Goal: Entertainment & Leisure: Consume media (video, audio)

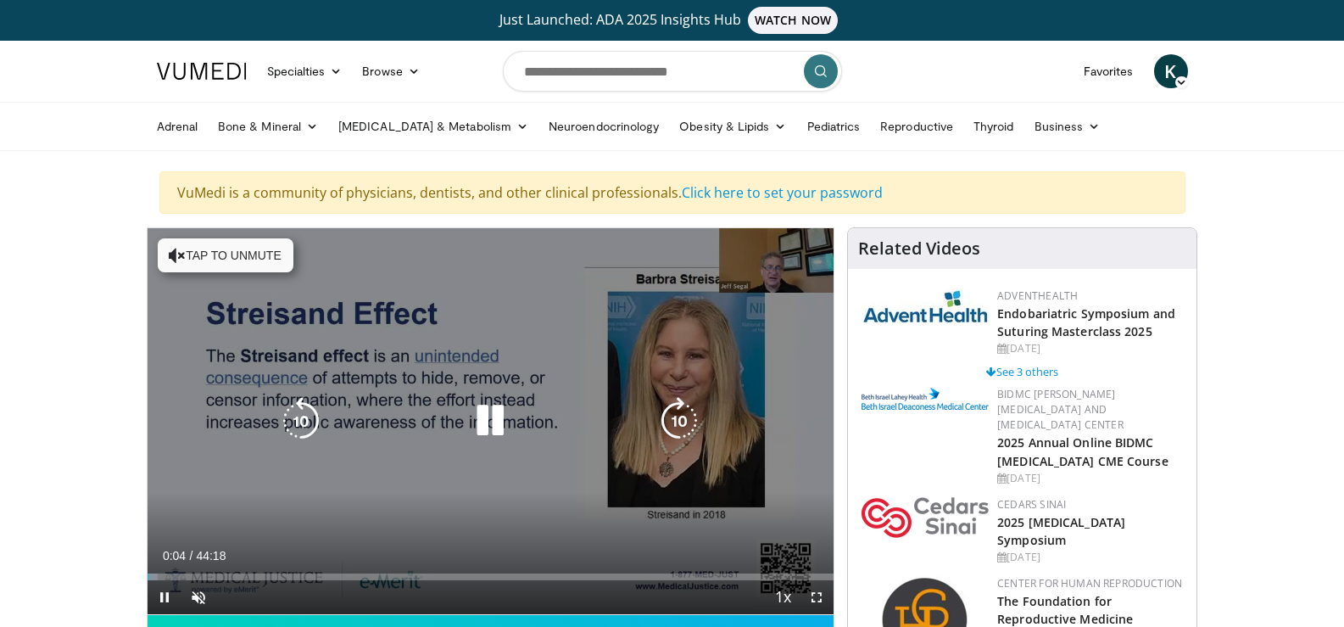
click at [496, 411] on icon "Video Player" at bounding box center [489, 420] width 47 height 47
click at [487, 421] on icon "Video Player" at bounding box center [489, 420] width 47 height 47
click at [194, 594] on span "Video Player" at bounding box center [198, 597] width 34 height 34
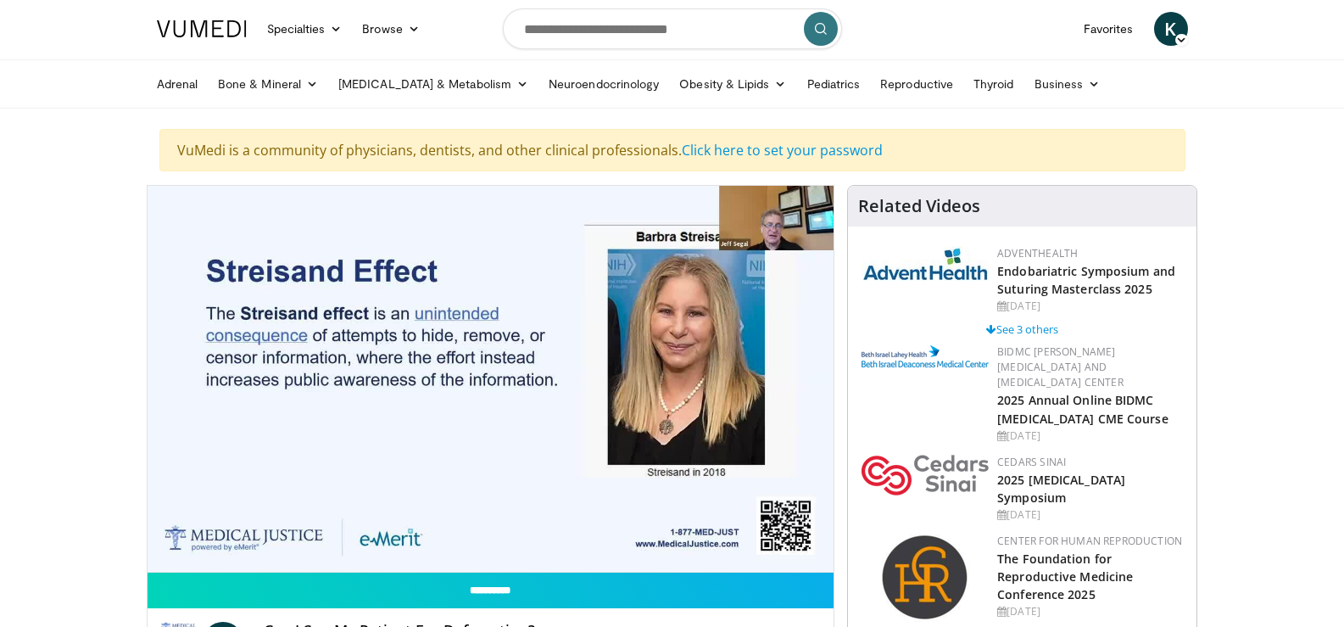
scroll to position [85, 0]
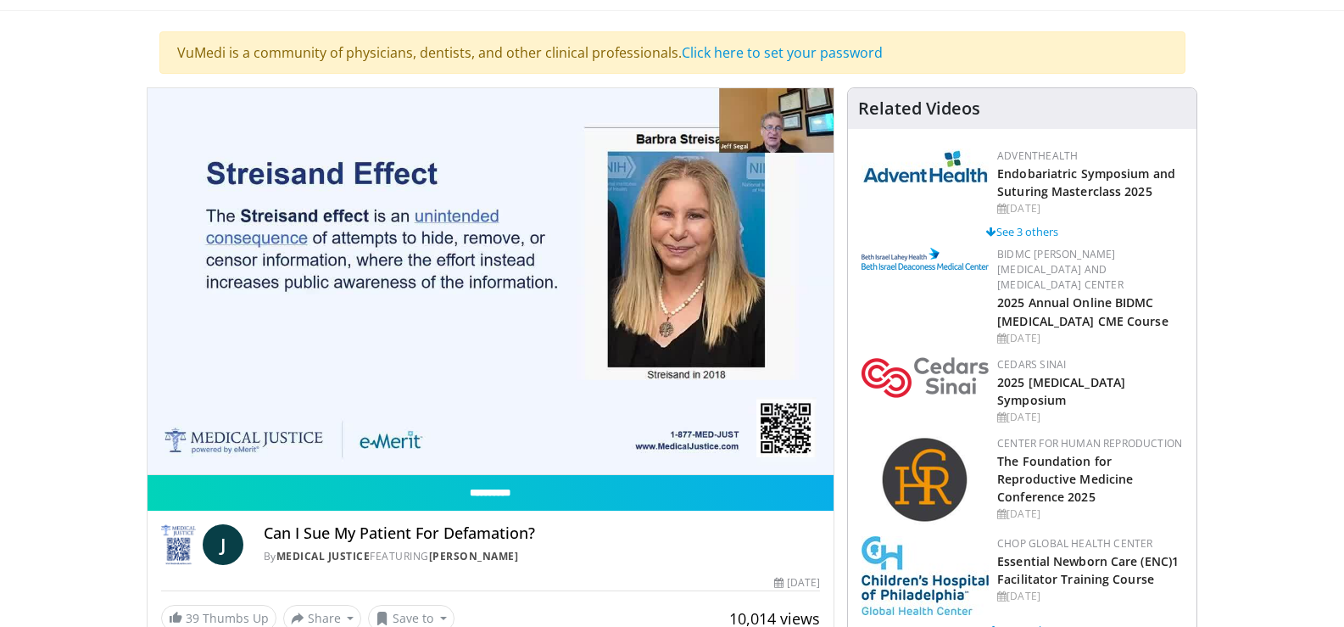
scroll to position [170, 0]
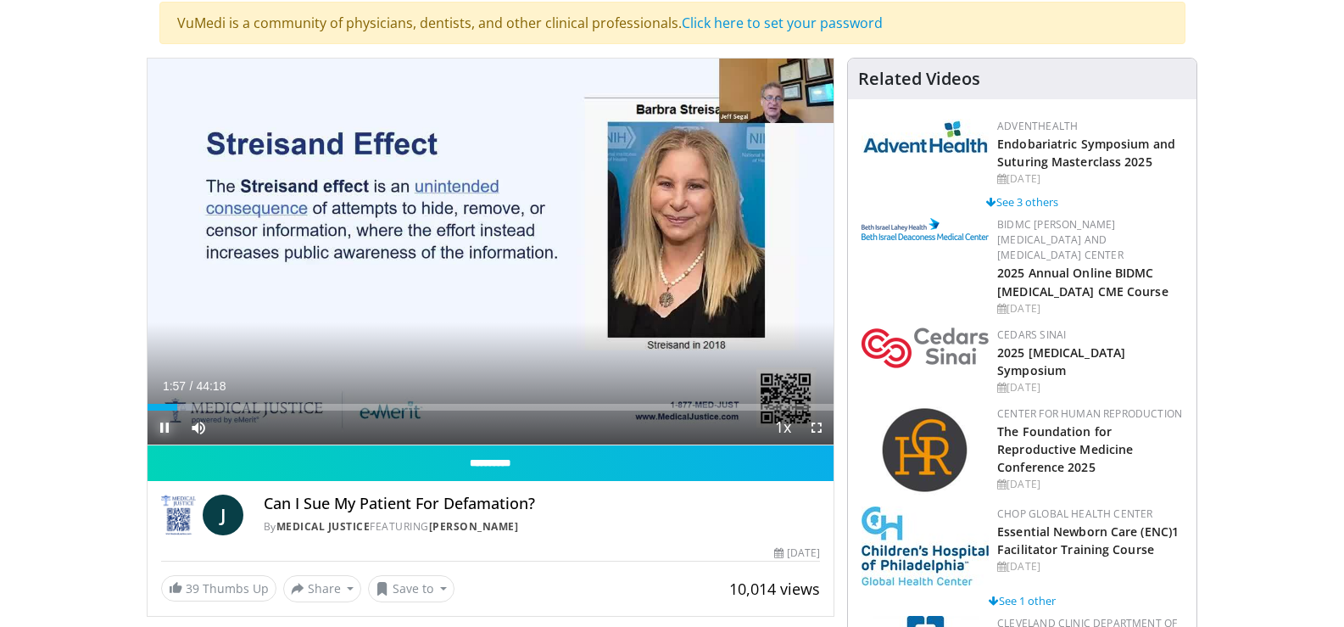
click at [162, 425] on span "Video Player" at bounding box center [165, 427] width 34 height 34
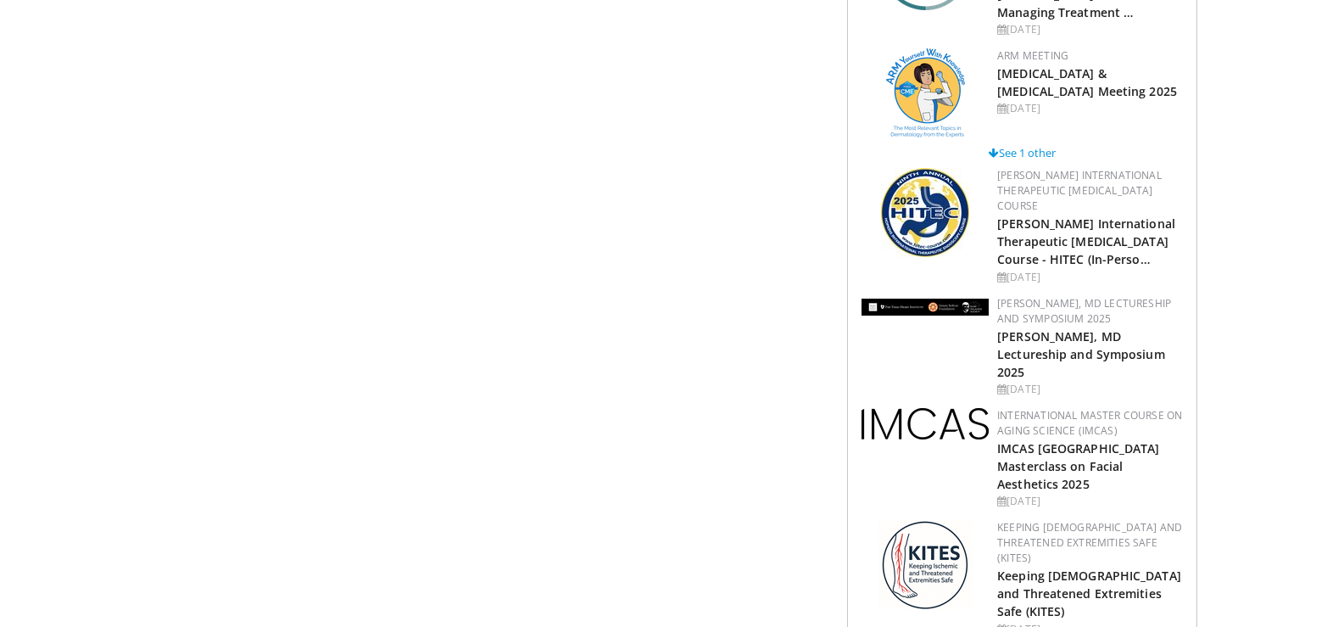
scroll to position [2883, 0]
